Goal: Find specific page/section: Find specific page/section

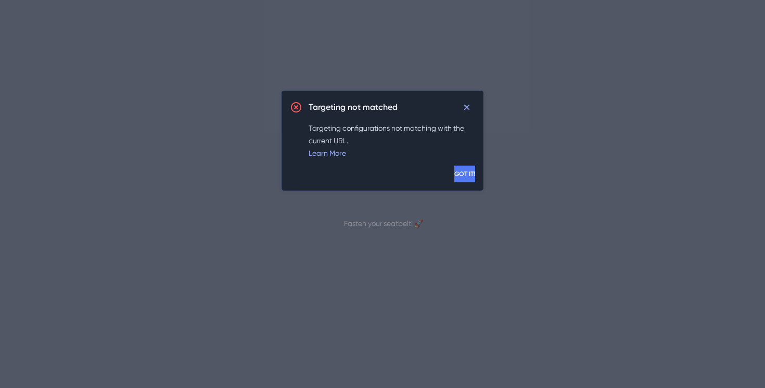
click at [460, 172] on button "GOT IT!" at bounding box center [464, 174] width 21 height 17
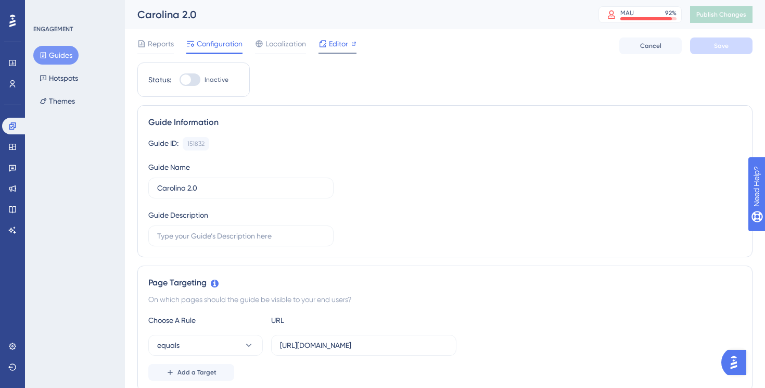
click at [337, 43] on span "Editor" at bounding box center [338, 43] width 19 height 12
